Goal: Entertainment & Leisure: Browse casually

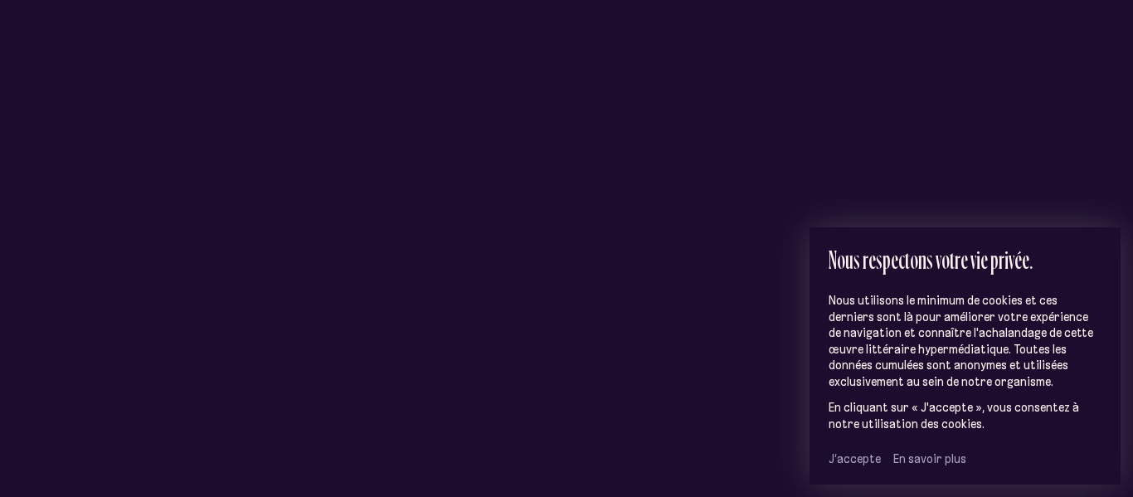
click at [839, 459] on span "J’accepte" at bounding box center [855, 458] width 52 height 15
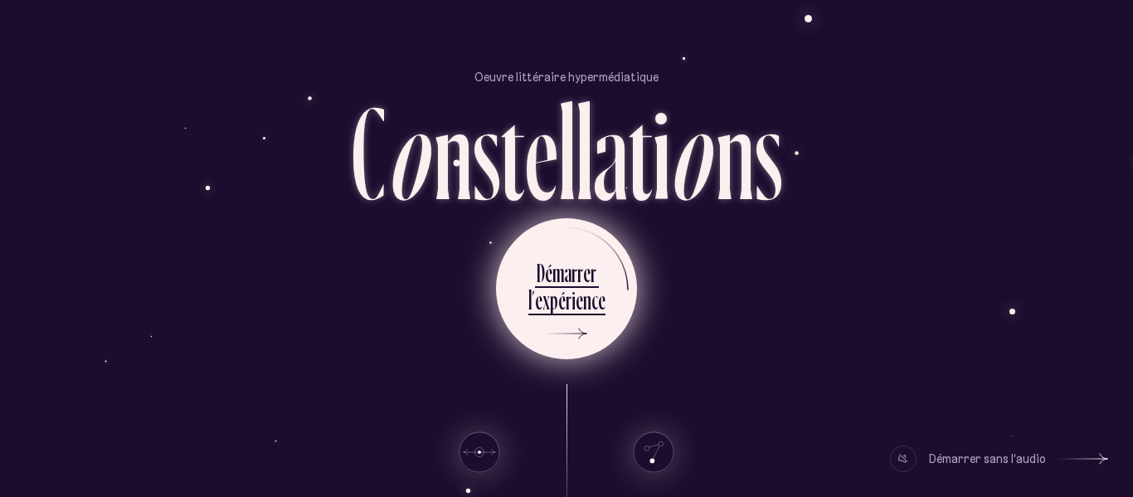
click at [604, 299] on ul "D é m a r r e r l ’ e x p é r i e n c e" at bounding box center [566, 288] width 141 height 141
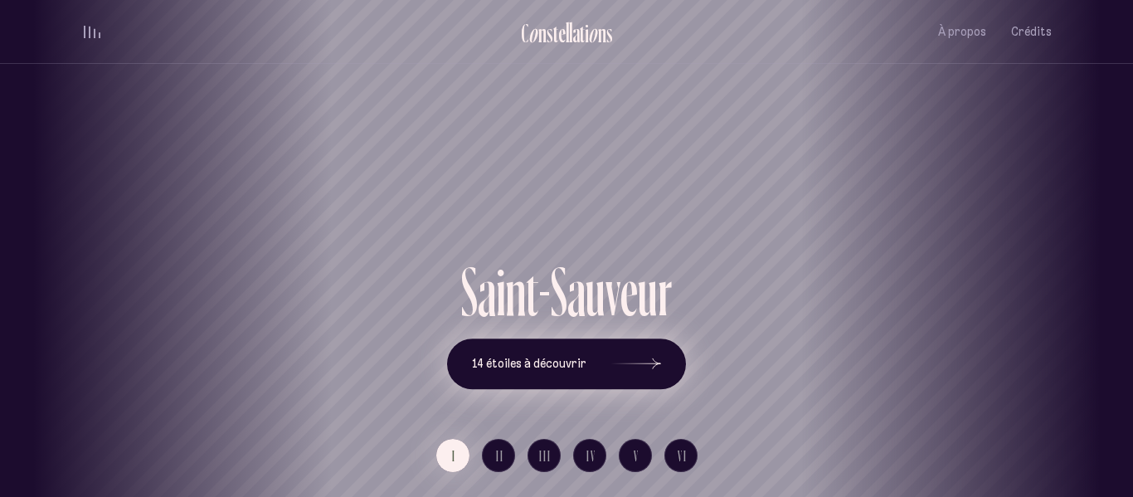
click at [564, 357] on span "14 étoiles à découvrir" at bounding box center [529, 364] width 114 height 14
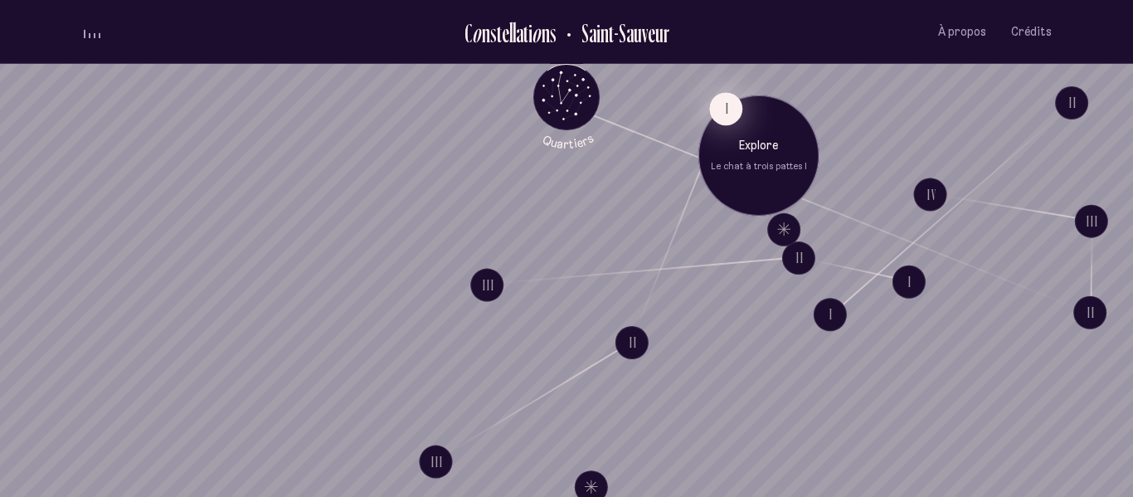
click at [732, 104] on button "I" at bounding box center [725, 108] width 33 height 33
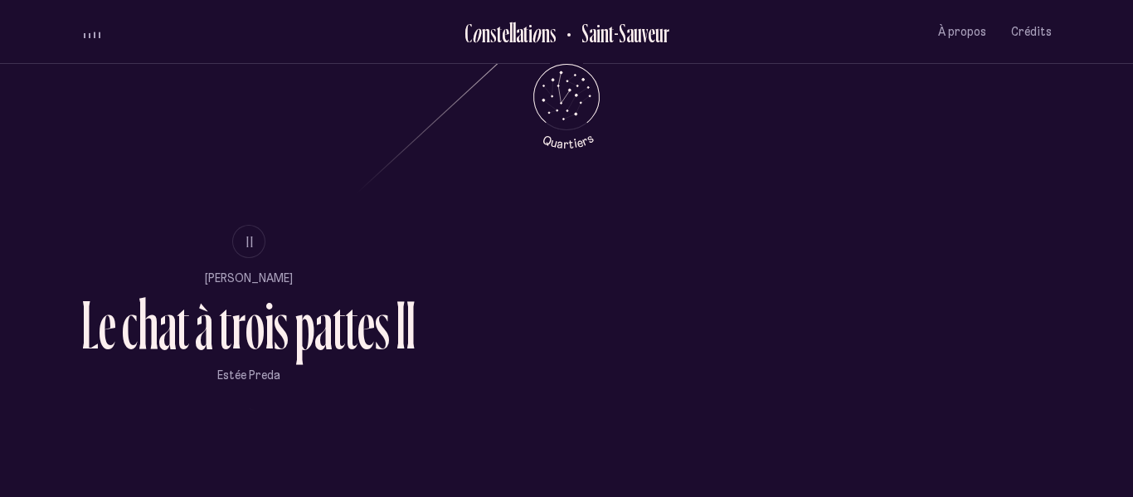
scroll to position [994, 0]
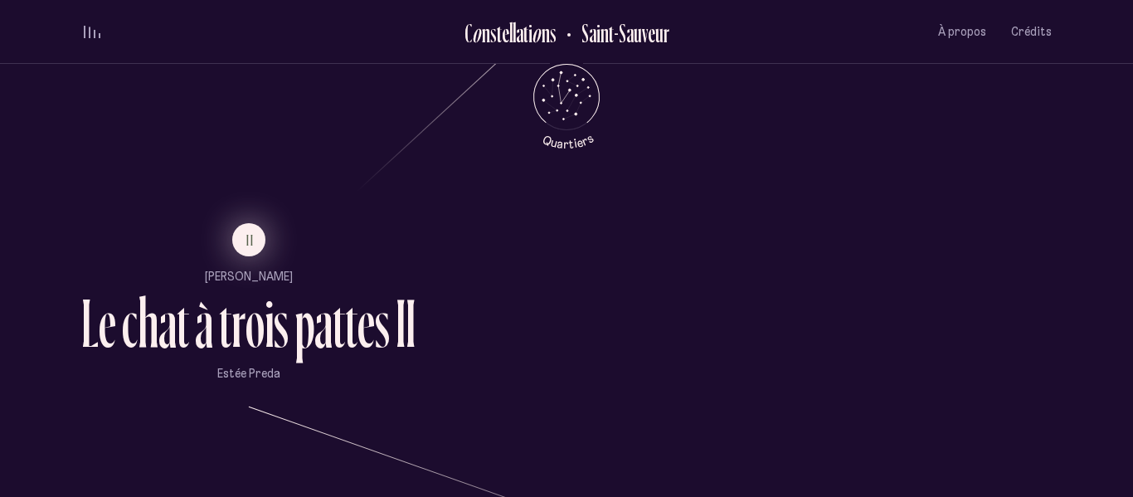
click at [237, 248] on button "II" at bounding box center [248, 239] width 33 height 33
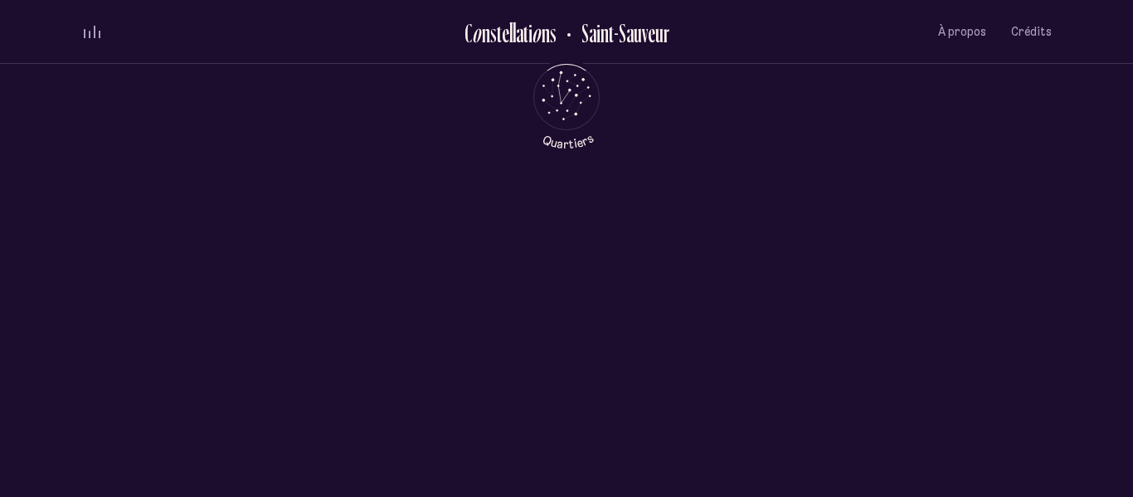
scroll to position [0, 0]
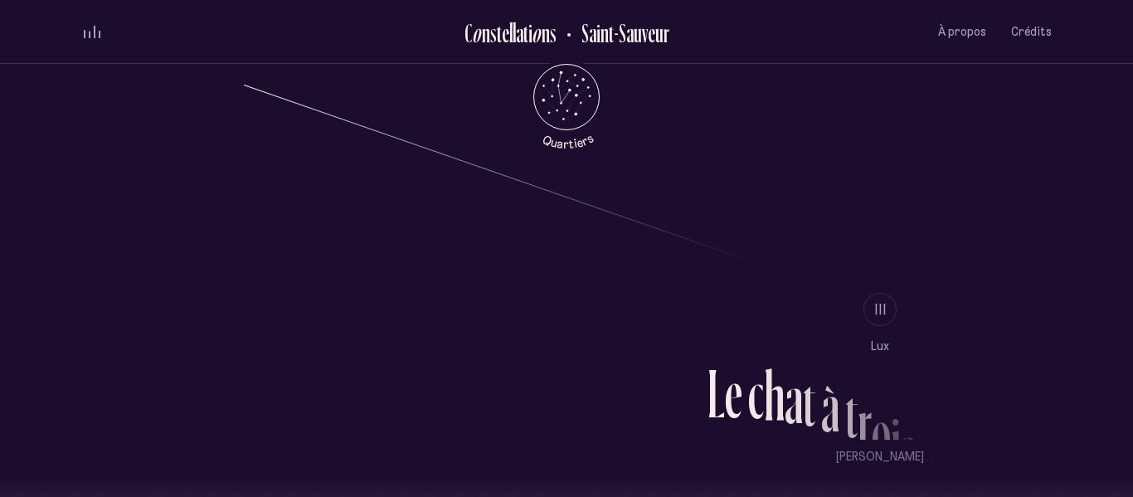
scroll to position [1316, 0]
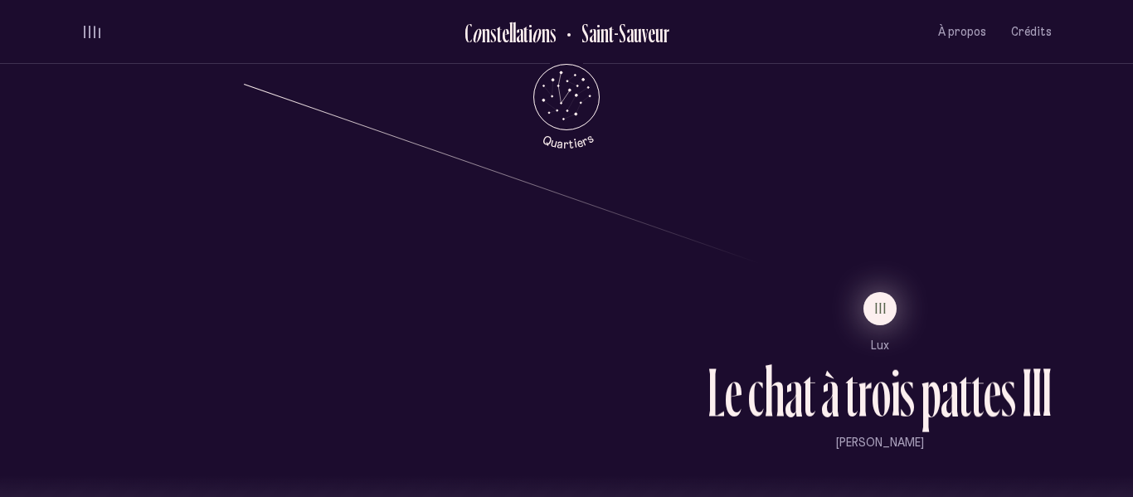
click at [881, 296] on button "III" at bounding box center [879, 308] width 33 height 33
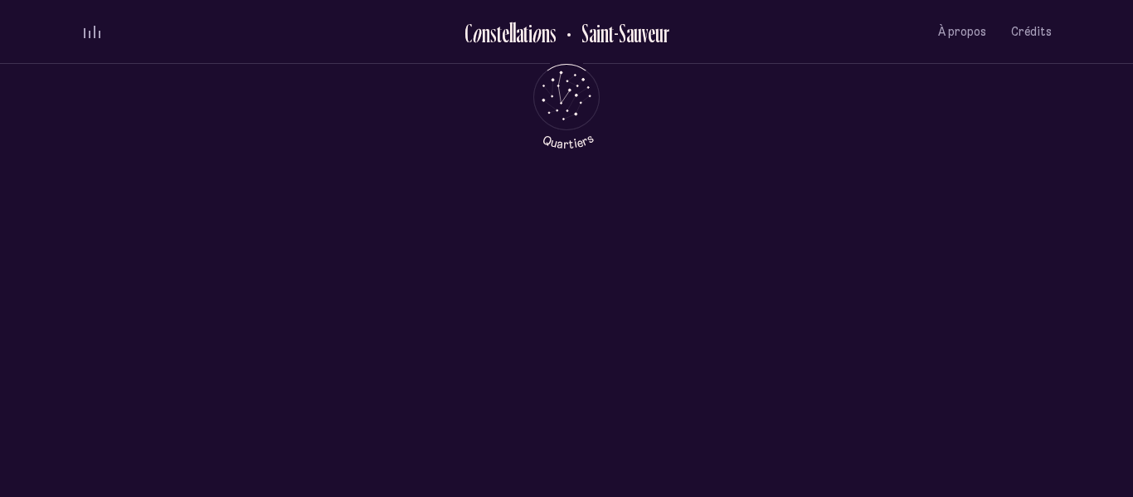
scroll to position [0, 0]
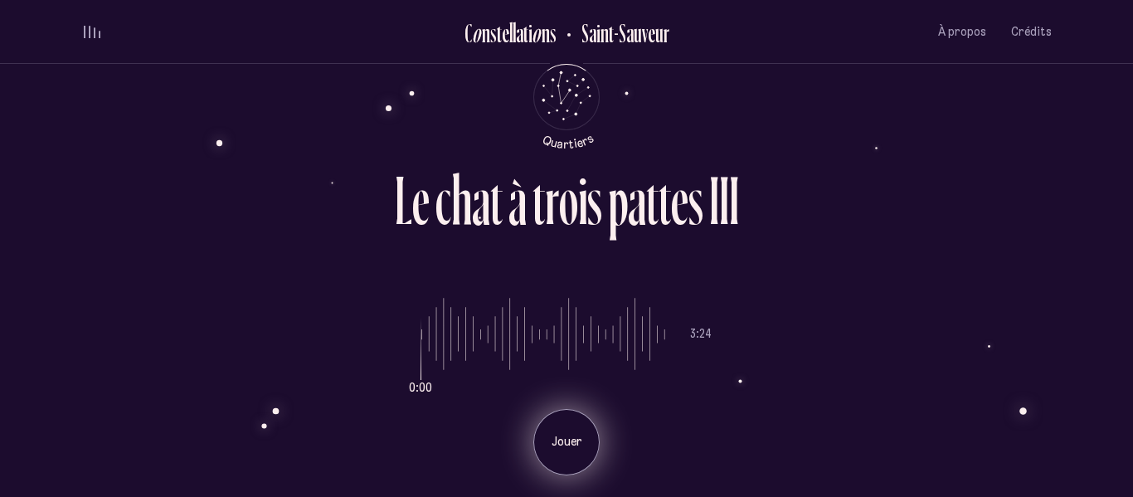
click at [570, 442] on p "Jouer" at bounding box center [566, 442] width 41 height 17
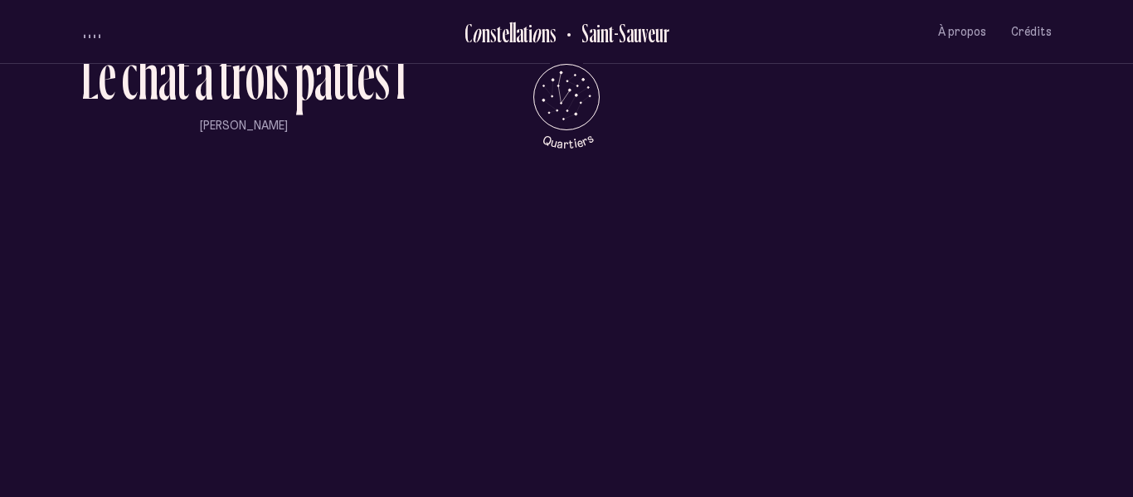
scroll to position [1544, 0]
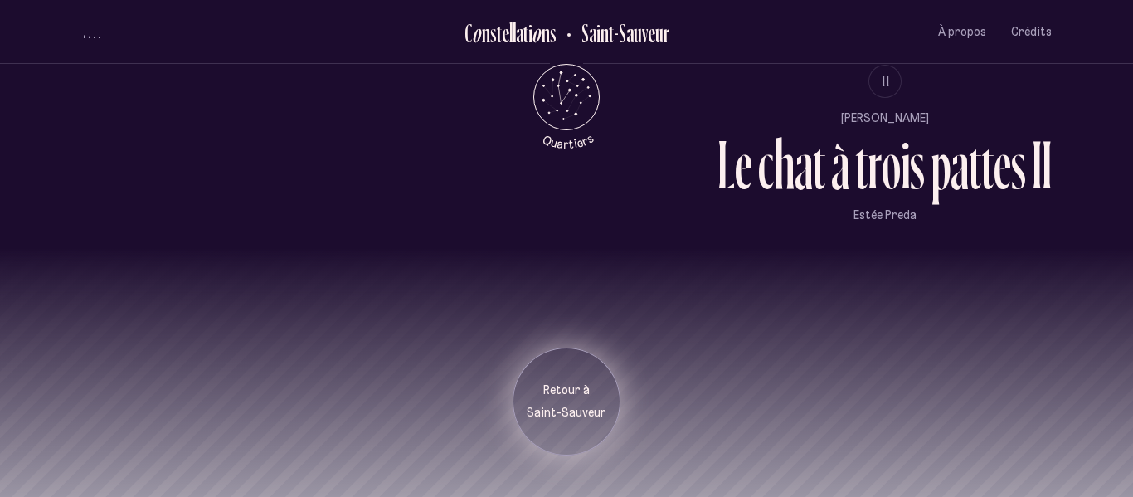
click at [578, 405] on p "Saint-Sauveur" at bounding box center [566, 413] width 83 height 17
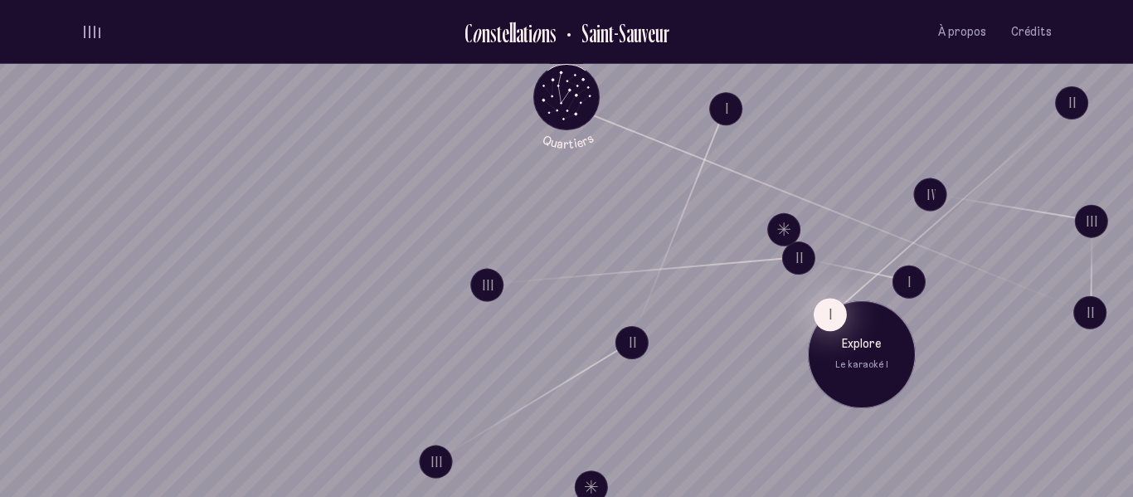
click at [824, 315] on button "I" at bounding box center [830, 314] width 33 height 33
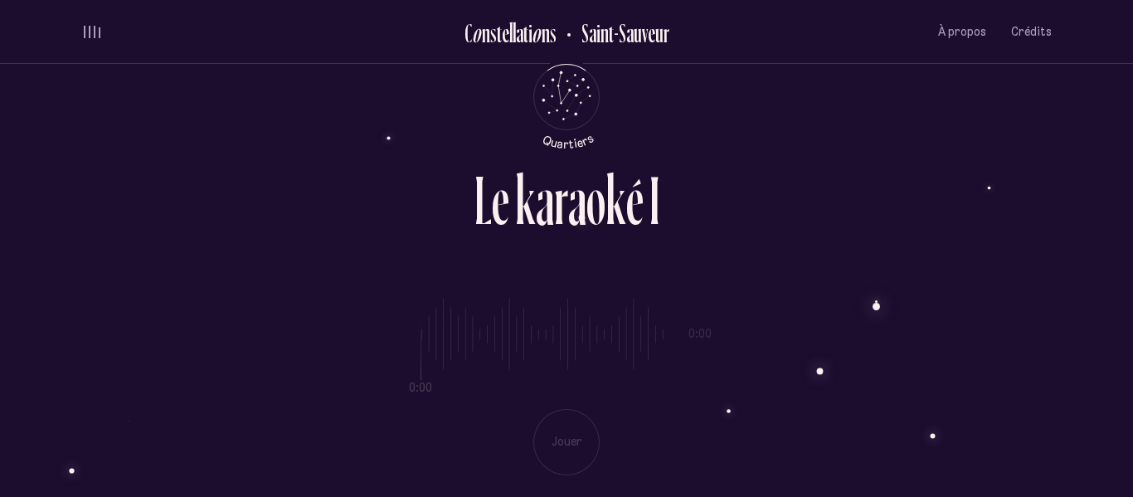
click at [567, 435] on div "0:00 0:00 Jouer" at bounding box center [566, 373] width 970 height 203
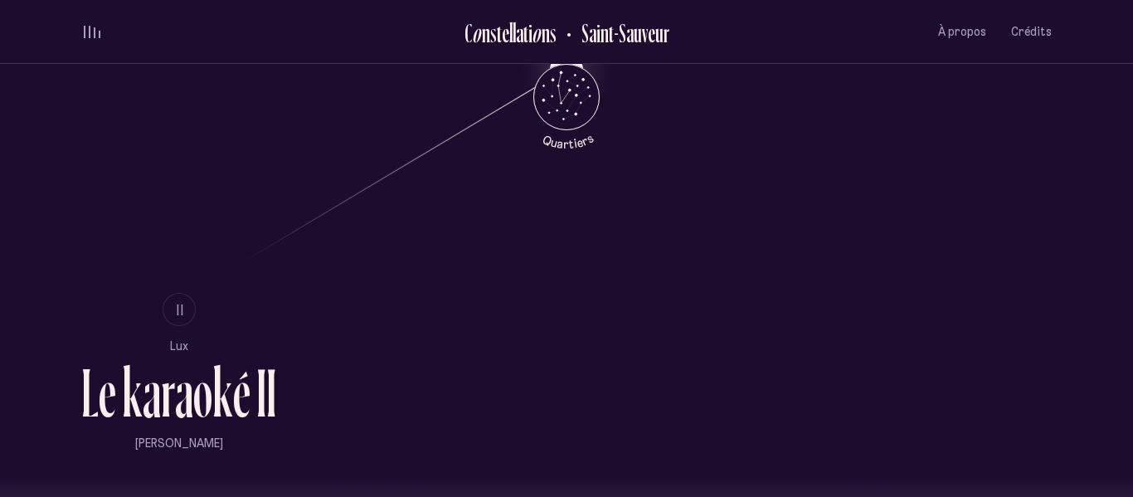
scroll to position [1152, 0]
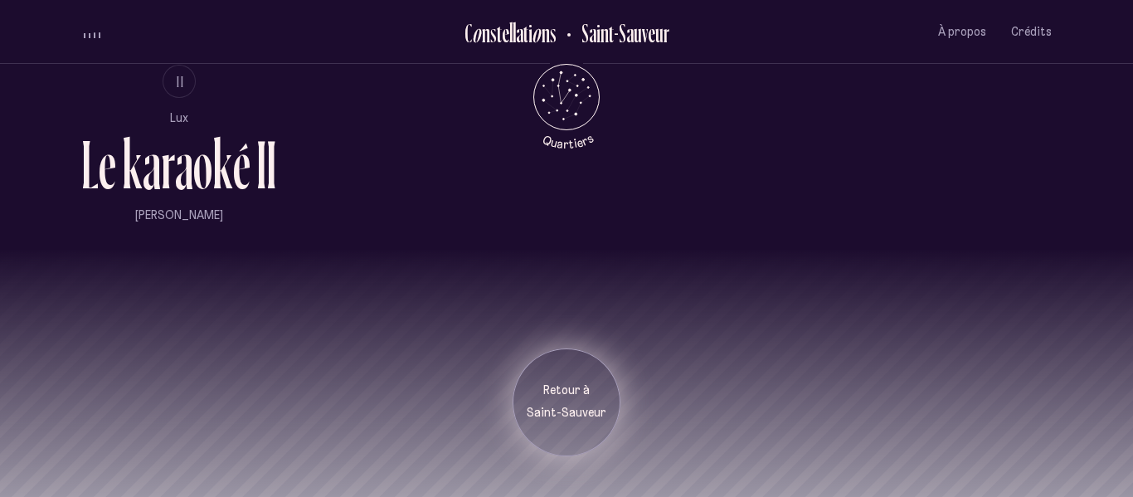
click at [546, 385] on p "Retour à" at bounding box center [566, 390] width 83 height 17
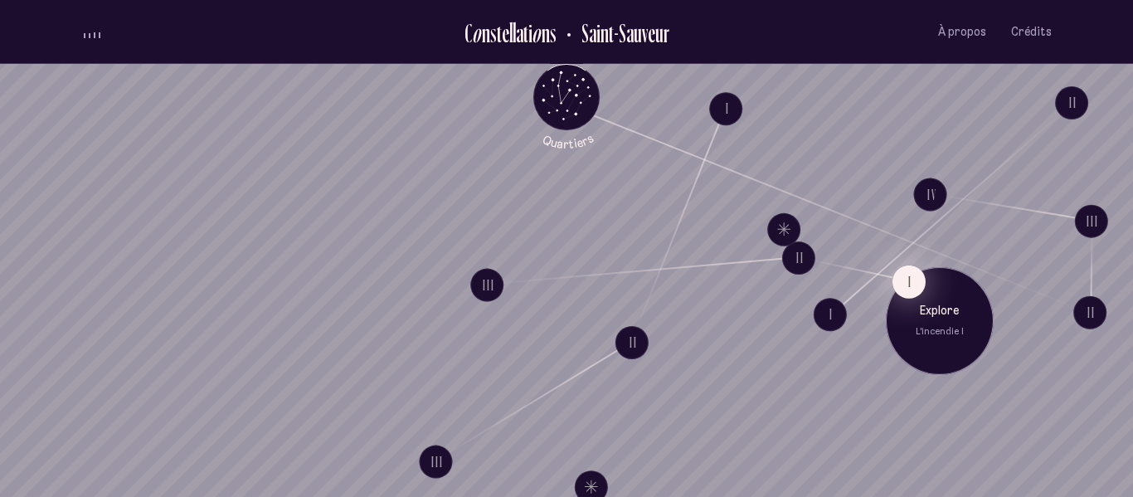
click at [906, 284] on button "I" at bounding box center [908, 281] width 33 height 33
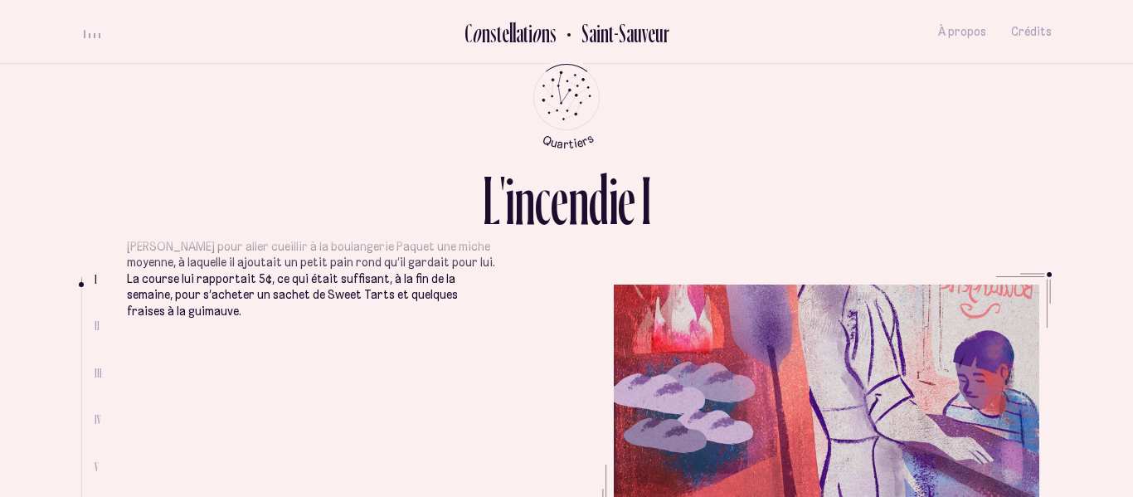
scroll to position [91, 0]
click at [382, 411] on li "Quand il était petit, la voisine lui avait offert un emploi régulier plutôt bie…" at bounding box center [312, 332] width 371 height 427
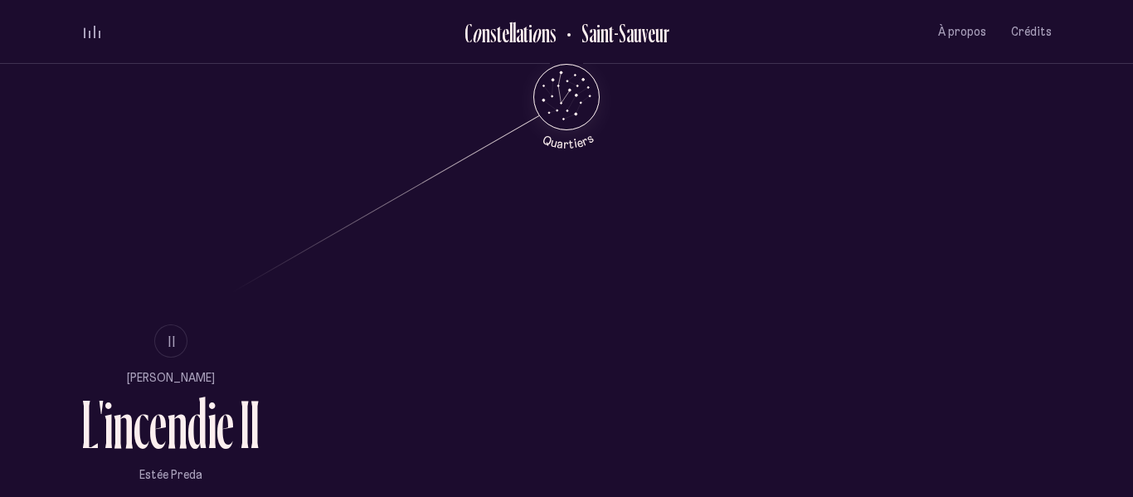
scroll to position [900, 0]
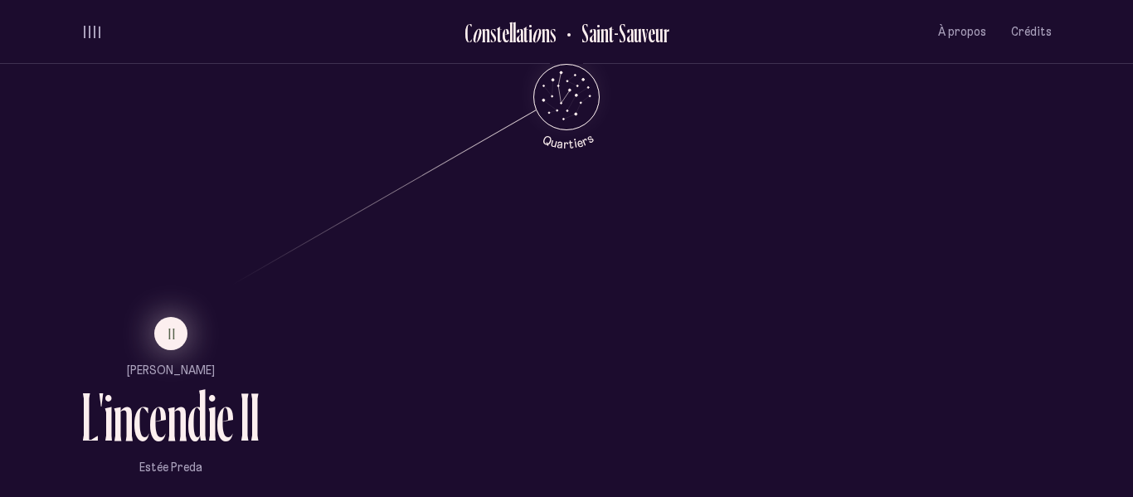
click at [167, 334] on button "II" at bounding box center [170, 333] width 33 height 33
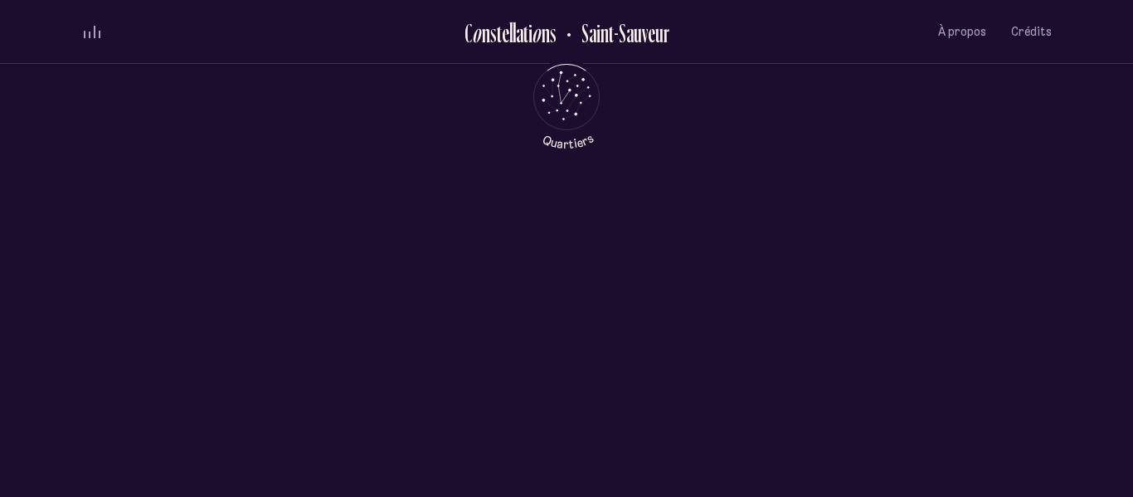
scroll to position [0, 0]
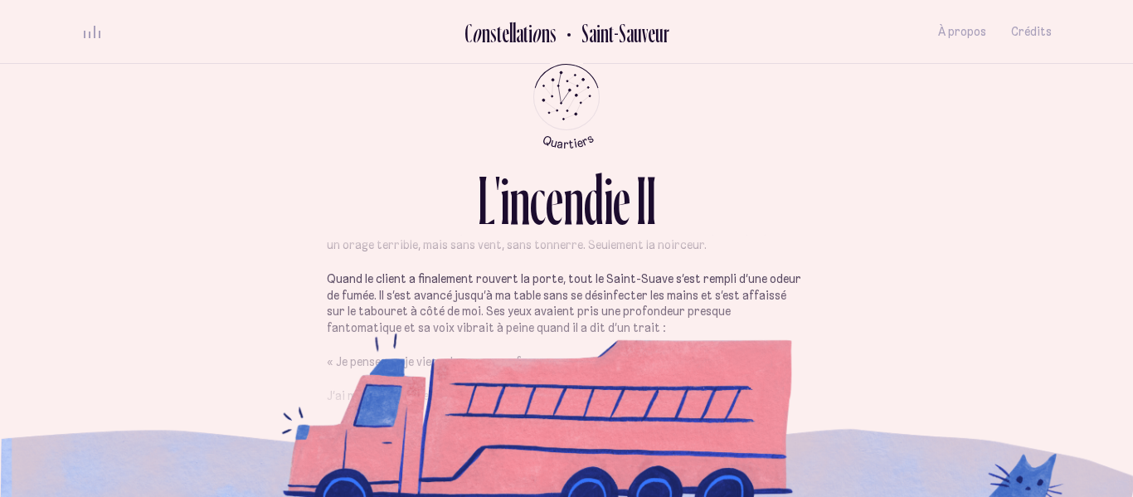
scroll to position [299, 0]
